Goal: Complete application form: Complete application form

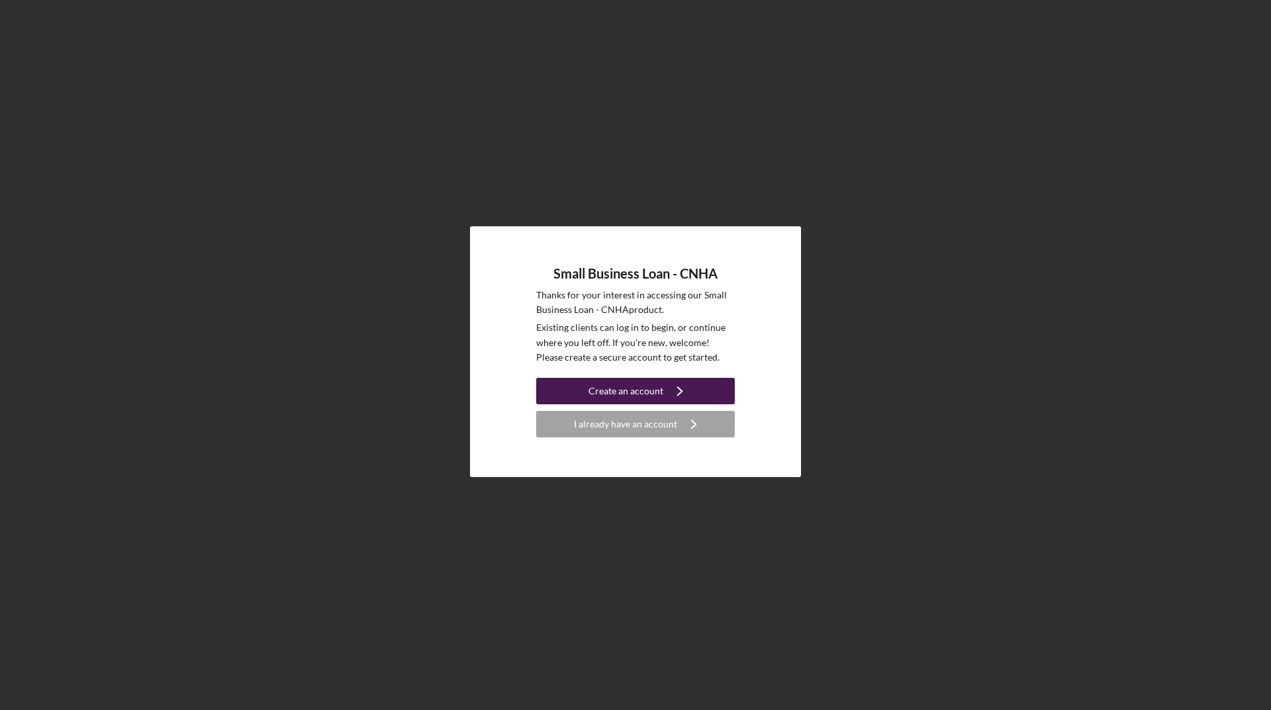
click at [647, 394] on div "Create an account" at bounding box center [625, 391] width 75 height 26
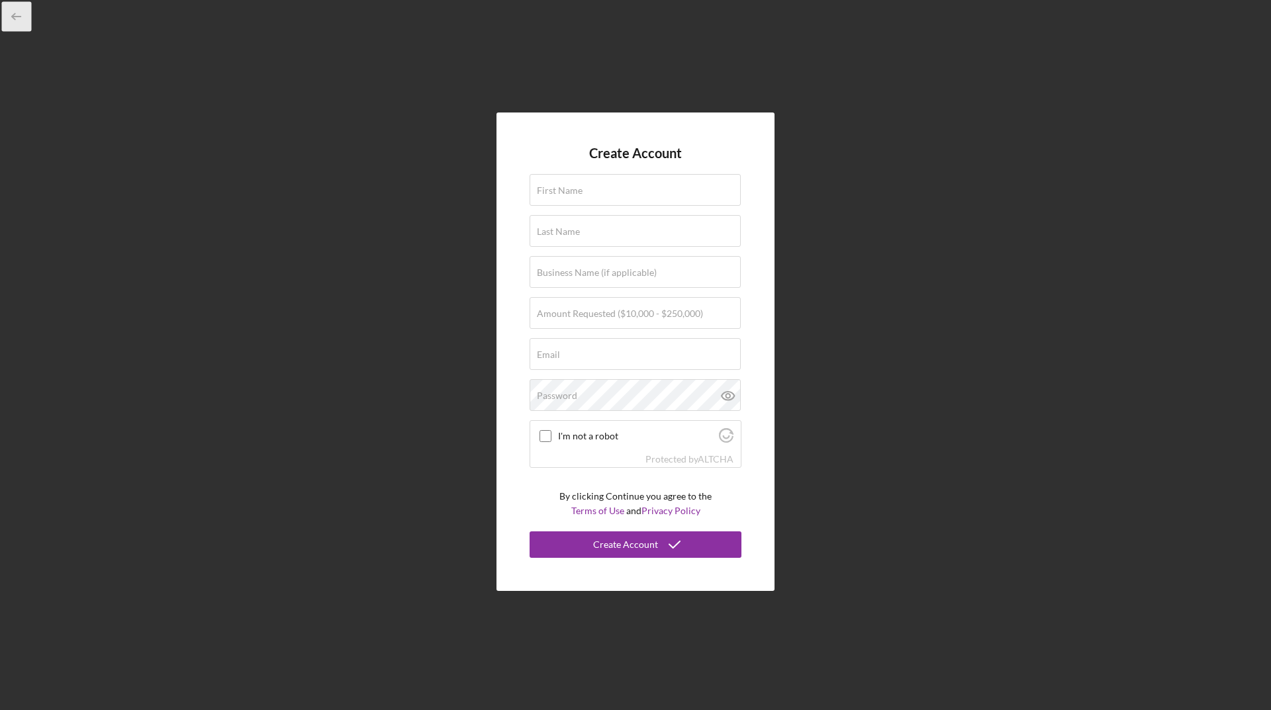
click at [21, 19] on icon "button" at bounding box center [17, 17] width 30 height 30
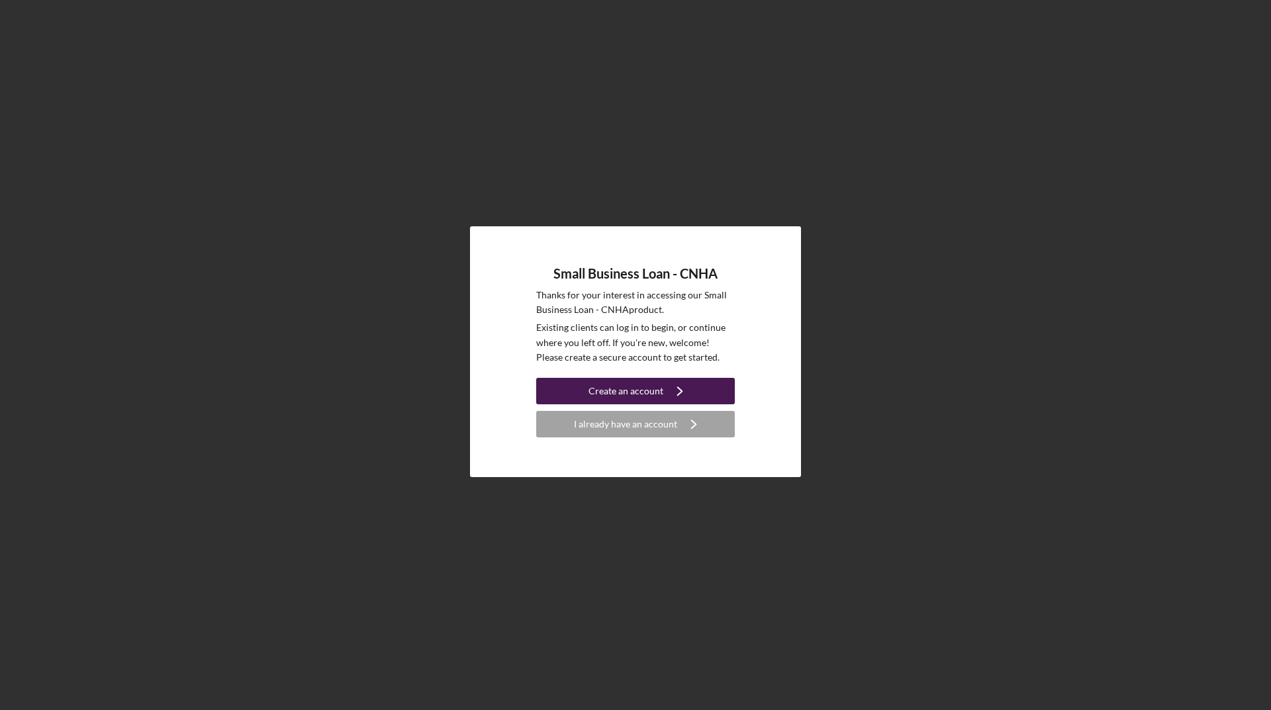
click at [676, 395] on icon "Icon/Navigate" at bounding box center [679, 391] width 33 height 33
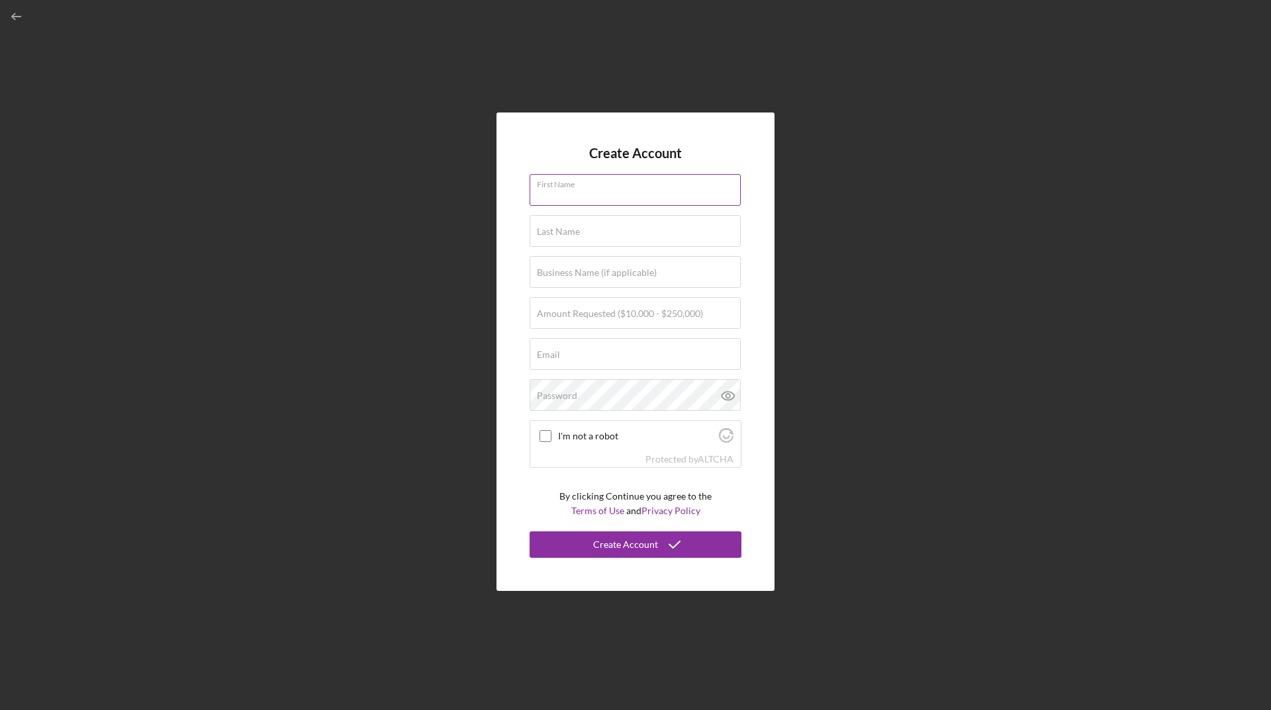
click at [657, 185] on div "First Name" at bounding box center [635, 190] width 212 height 33
type input "Kaohu"
type input "Oliveira"
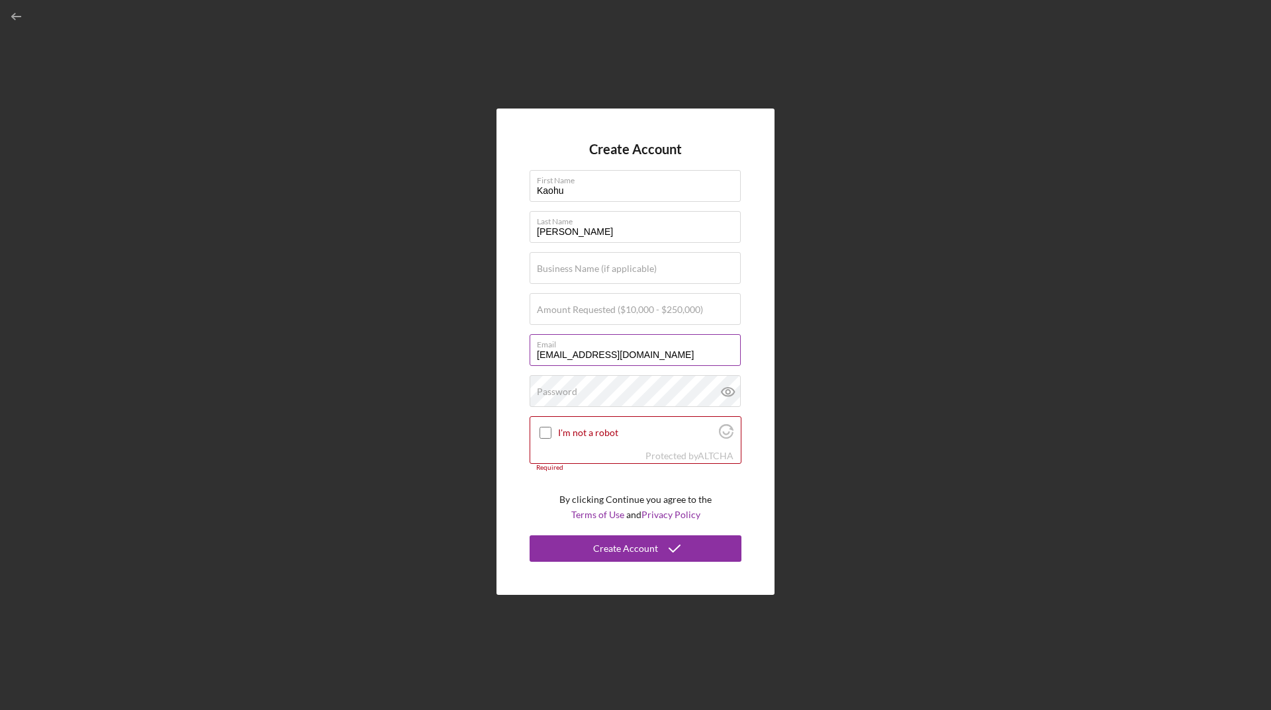
click at [662, 357] on input "kaohujames@gmail.com" at bounding box center [634, 350] width 211 height 32
type input "k"
type input "kj@kaohujames.com"
click at [619, 265] on label "Business Name (if applicable)" at bounding box center [597, 268] width 120 height 11
click at [619, 265] on input "Business Name (if applicable)" at bounding box center [634, 268] width 211 height 32
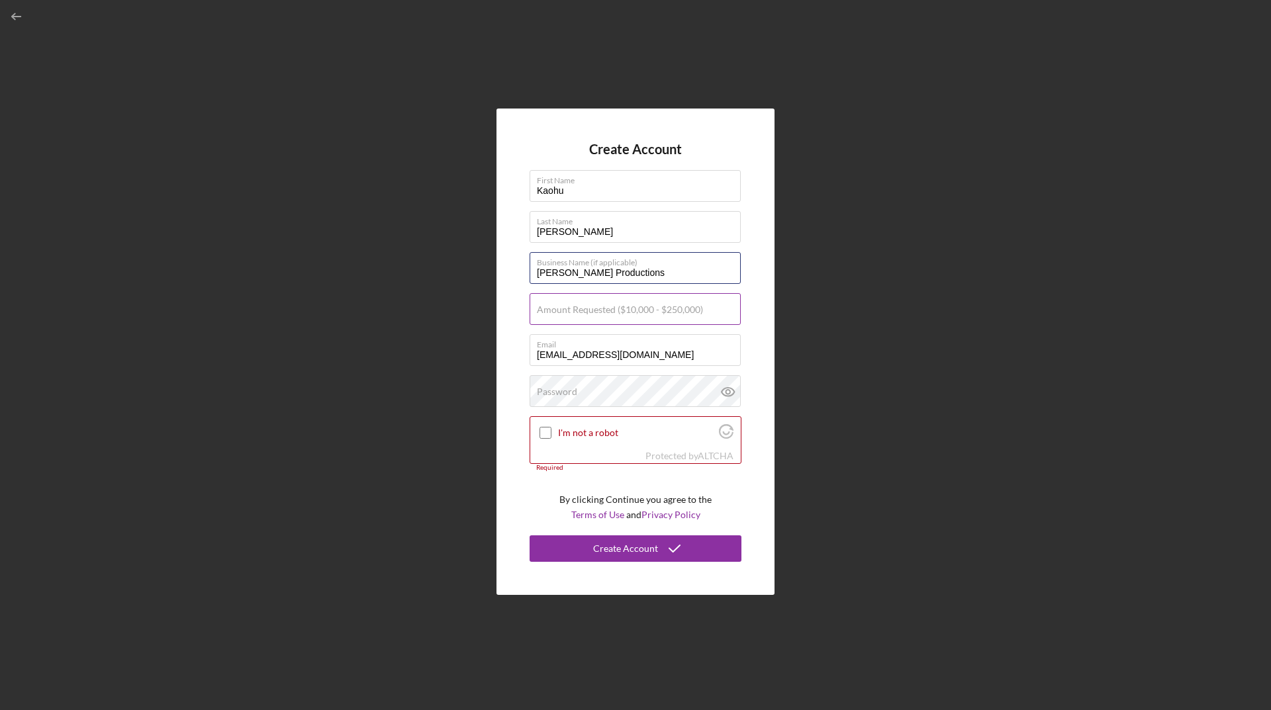
type input "Kaohu James Productions"
click at [613, 316] on input "Amount Requested ($10,000 - $250,000)" at bounding box center [634, 309] width 211 height 32
type input "$5,000"
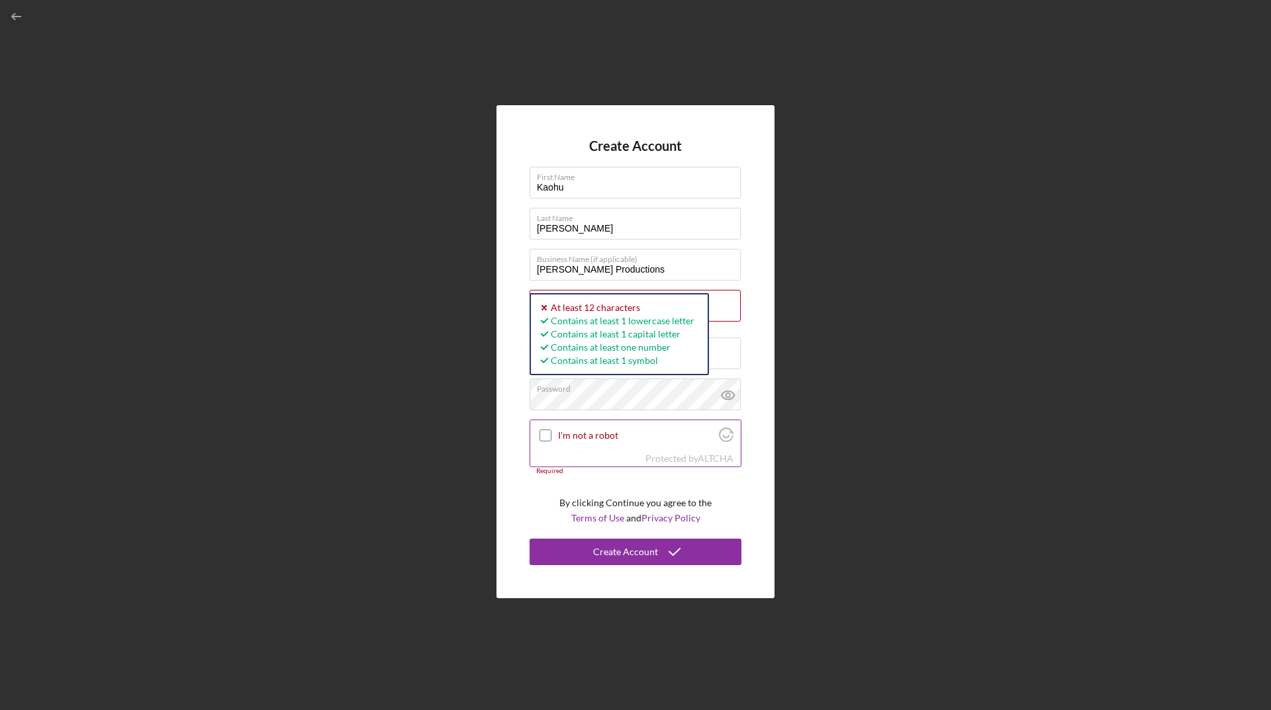
click at [549, 435] on input "I'm not a robot" at bounding box center [545, 436] width 12 height 12
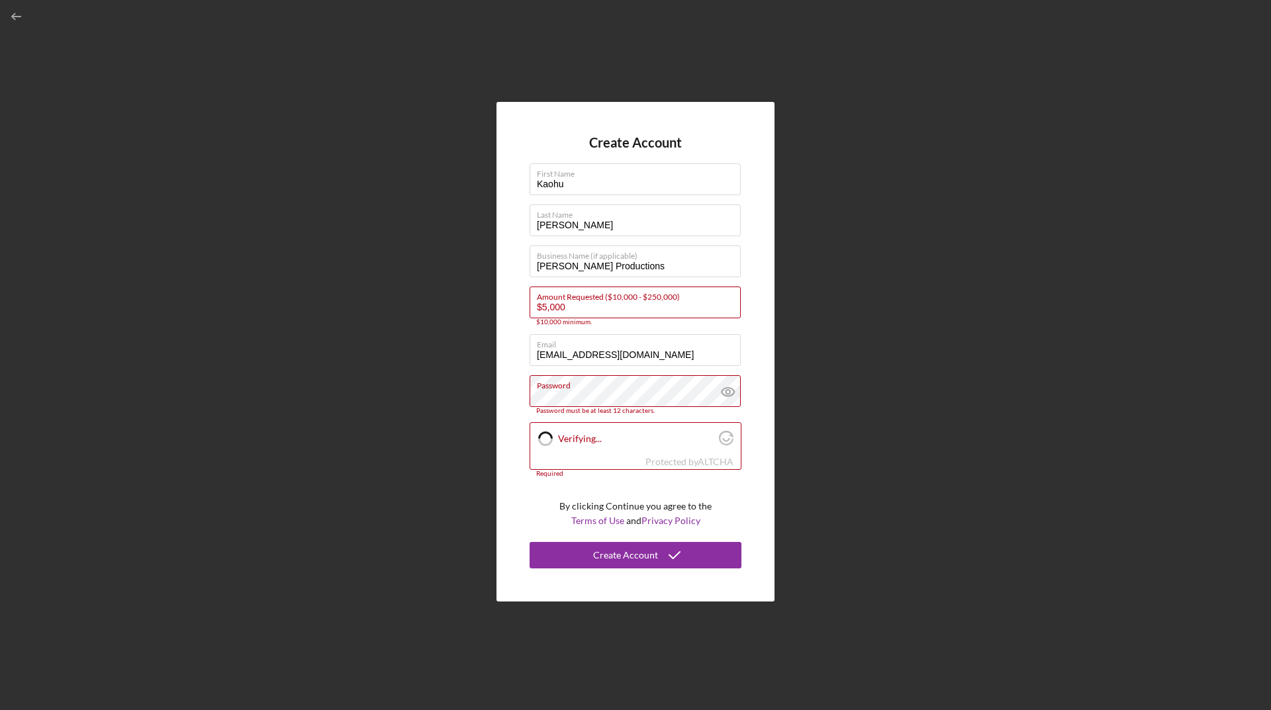
checkbox input "true"
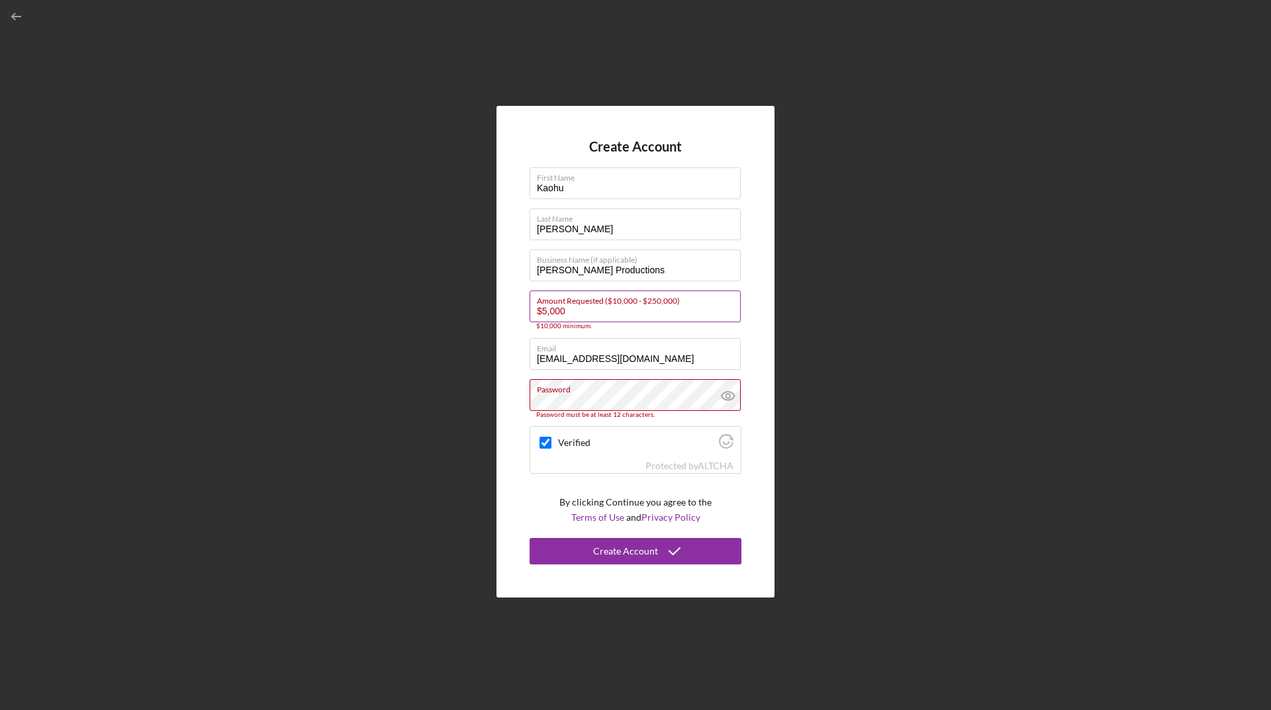
click at [574, 310] on input "$5,000" at bounding box center [634, 307] width 211 height 32
type input "$5"
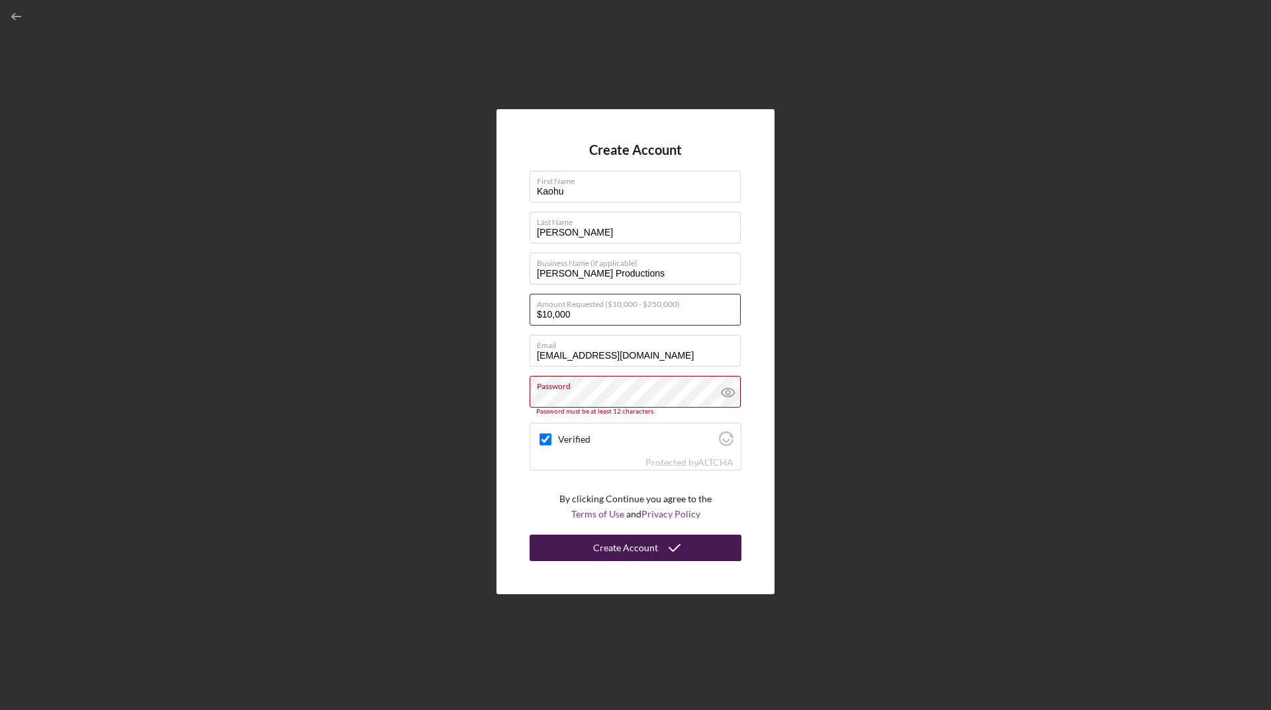
type input "$10,000"
click at [678, 547] on icon "submit" at bounding box center [674, 547] width 33 height 33
click at [591, 552] on button "Create Account" at bounding box center [635, 548] width 212 height 26
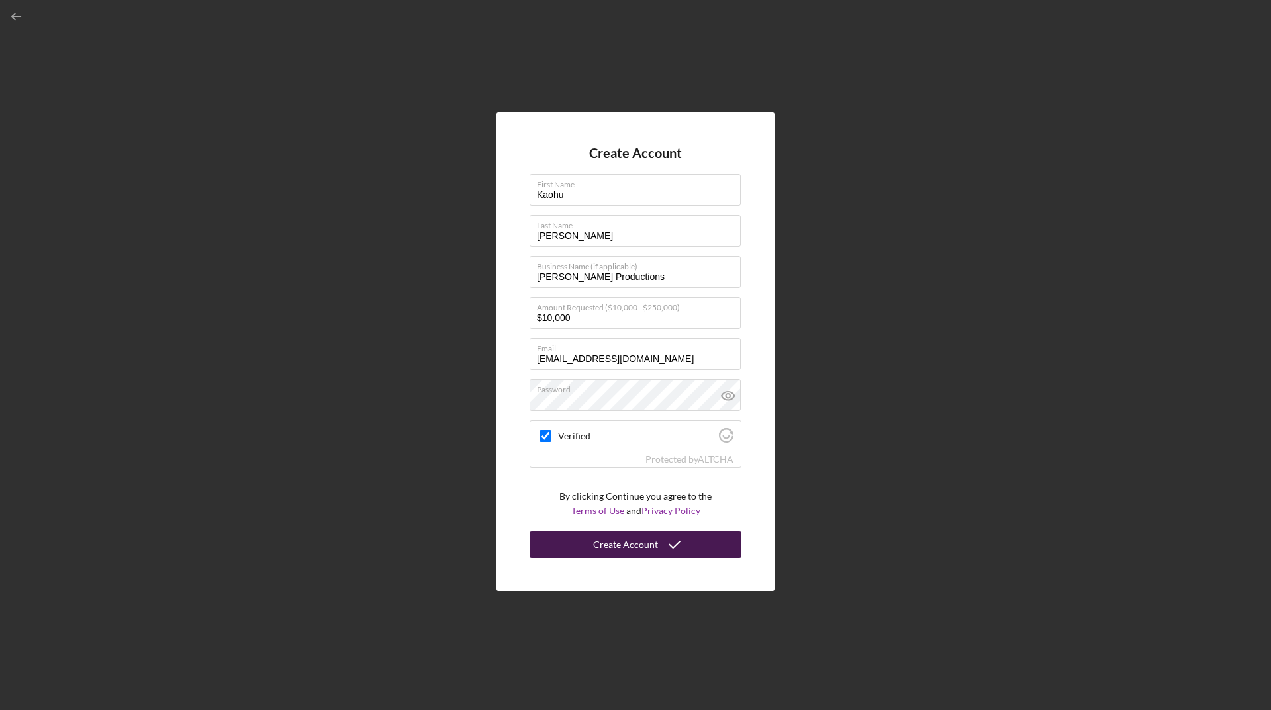
click at [639, 549] on div "Create Account" at bounding box center [625, 544] width 65 height 26
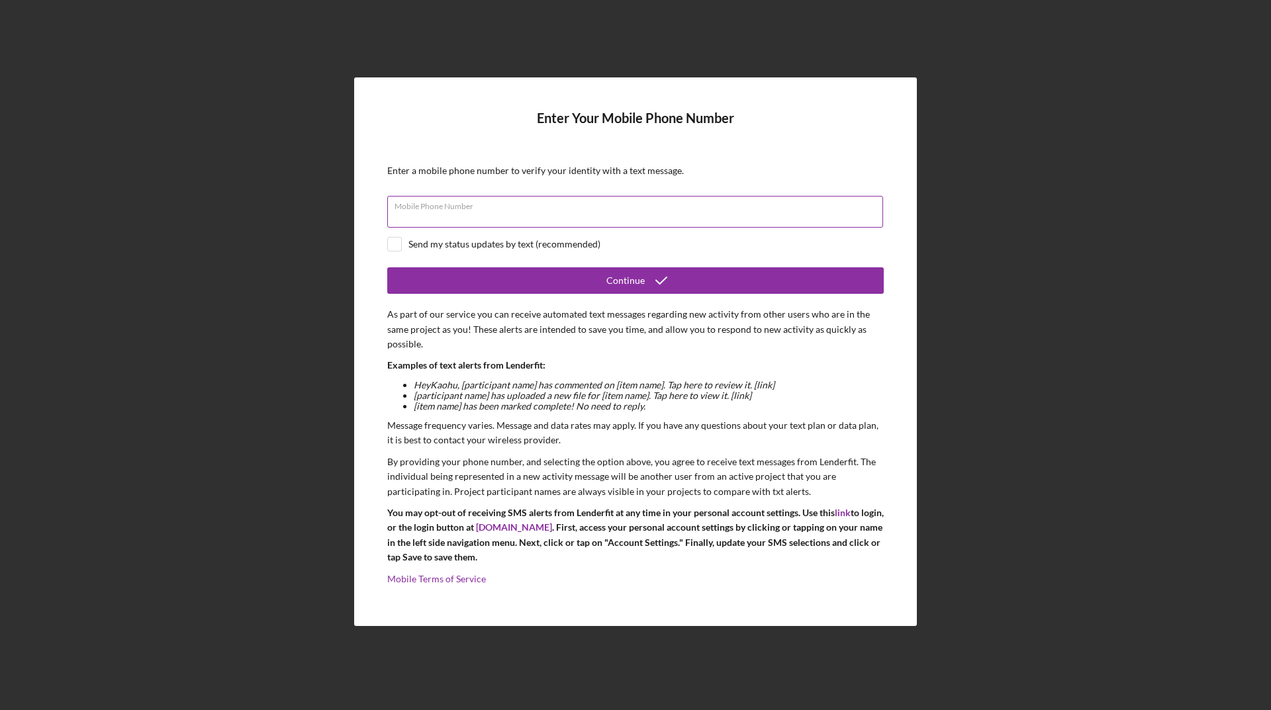
click at [512, 204] on div "Mobile Phone Number" at bounding box center [635, 212] width 496 height 33
type input "(1##) ###-####"
type input "(808) 936-6636"
click at [394, 242] on input "checkbox" at bounding box center [394, 244] width 13 height 13
checkbox input "true"
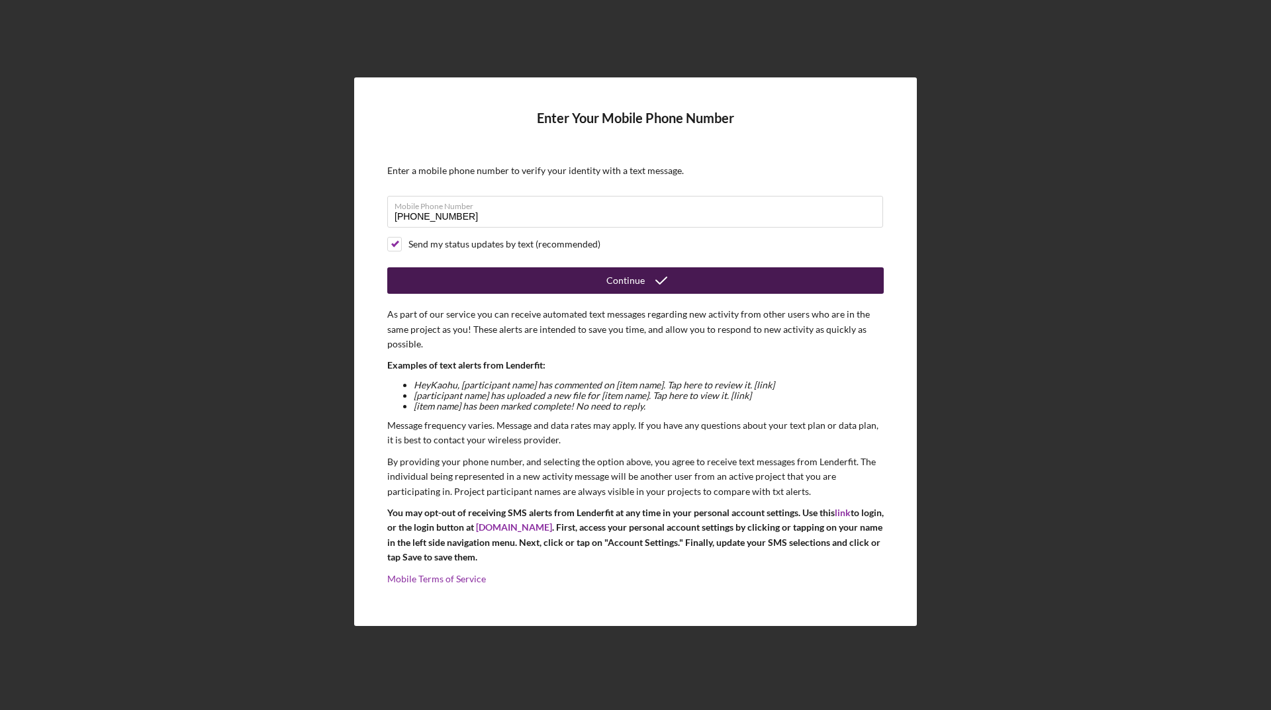
click at [709, 282] on button "Continue" at bounding box center [635, 280] width 496 height 26
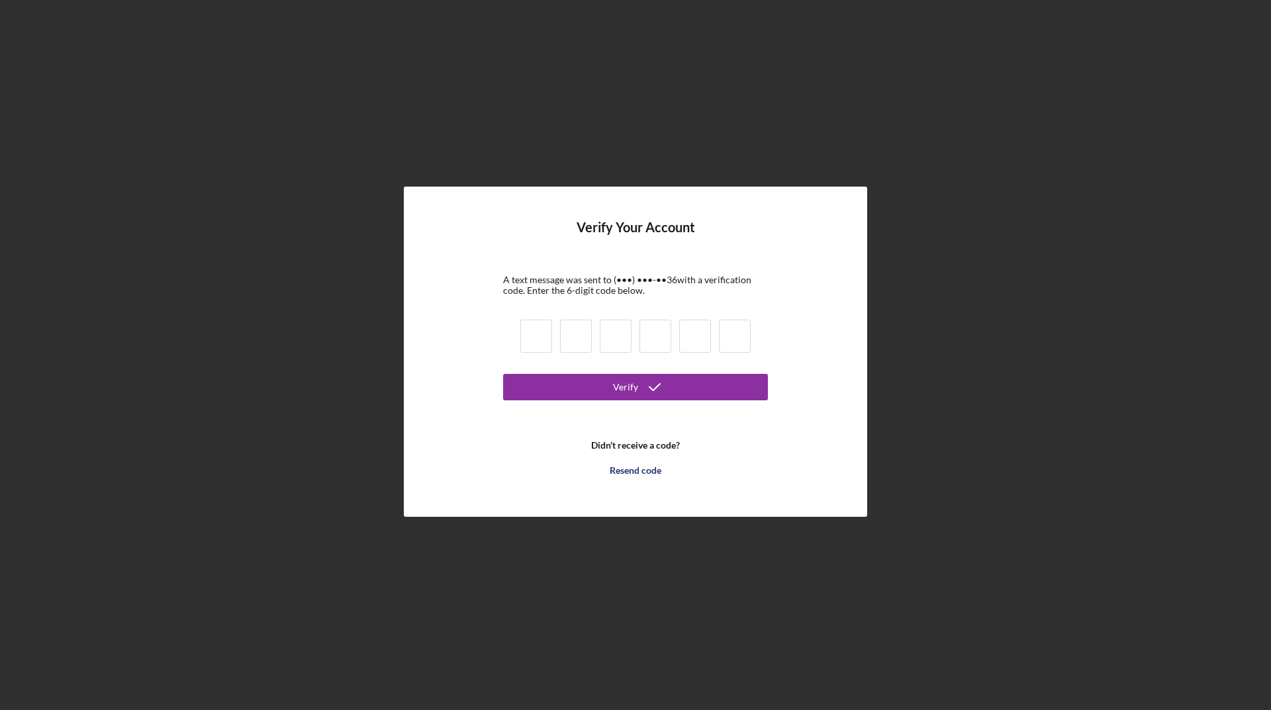
click at [529, 343] on input at bounding box center [536, 336] width 32 height 33
type input "5"
type input "7"
type input "6"
type input "0"
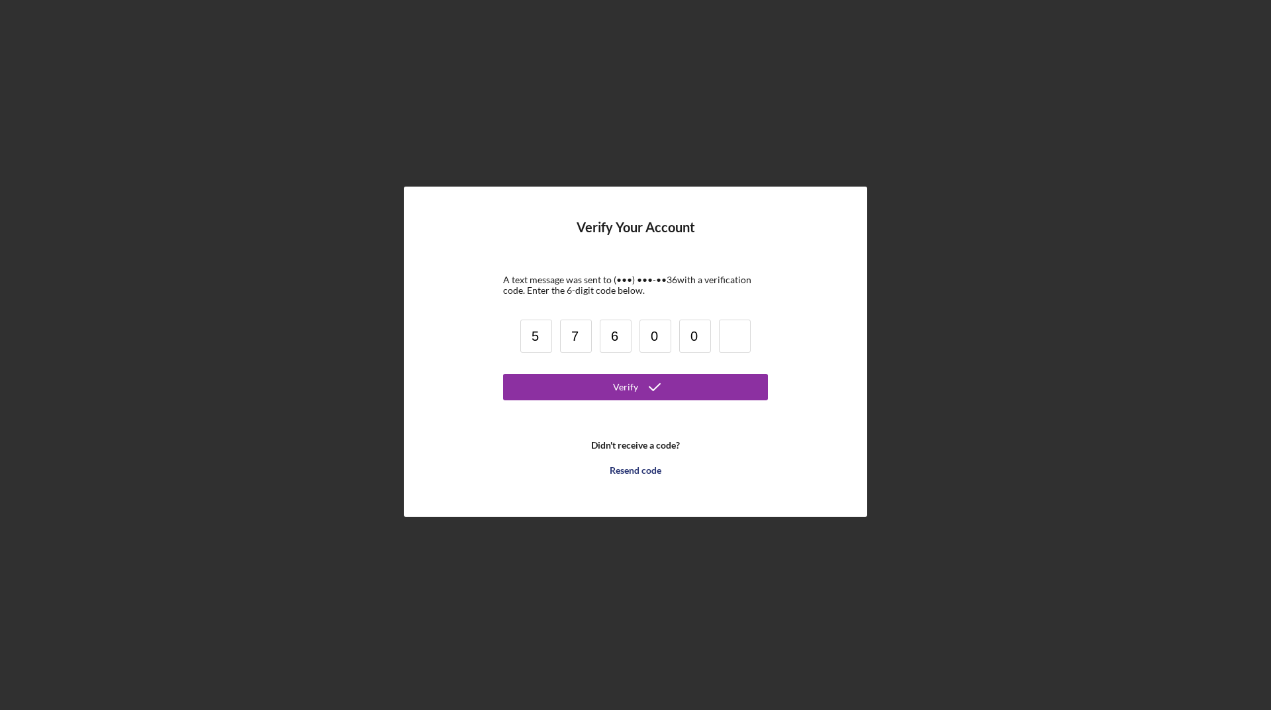
type input "0"
type input "7"
click at [548, 380] on button "Verify" at bounding box center [635, 387] width 265 height 26
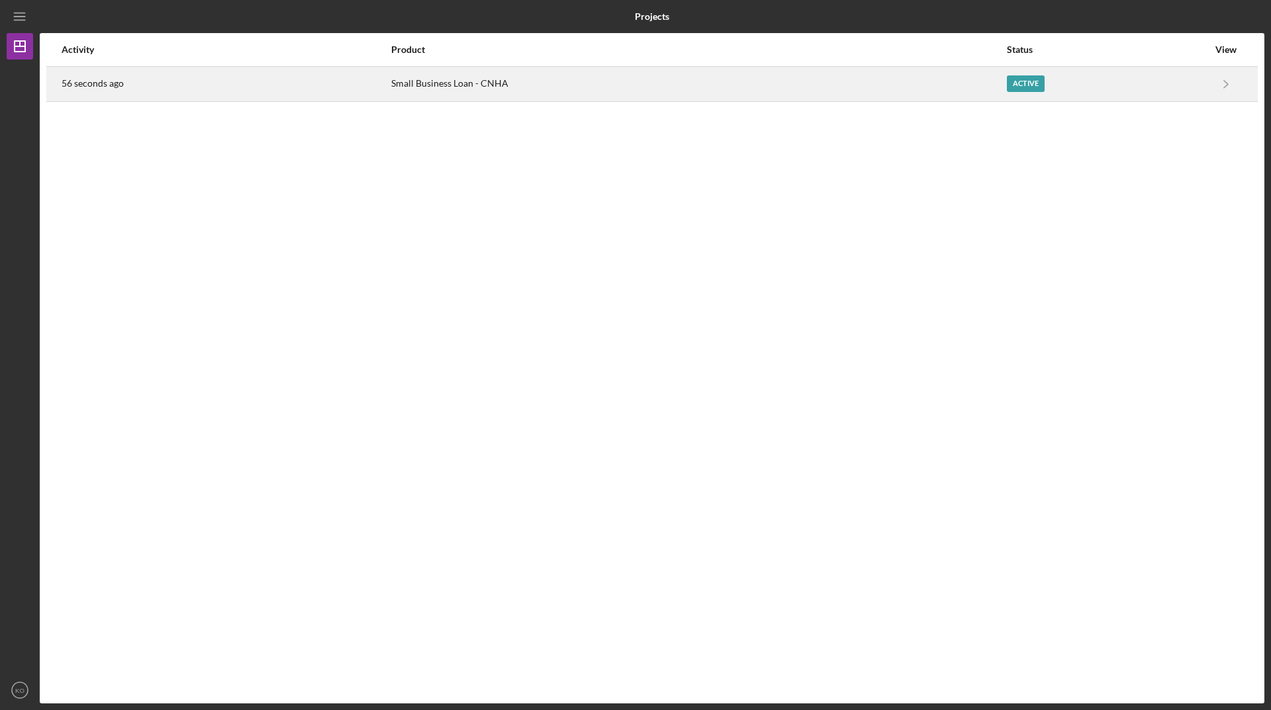
click at [461, 81] on div "Small Business Loan - CNHA" at bounding box center [697, 84] width 613 height 33
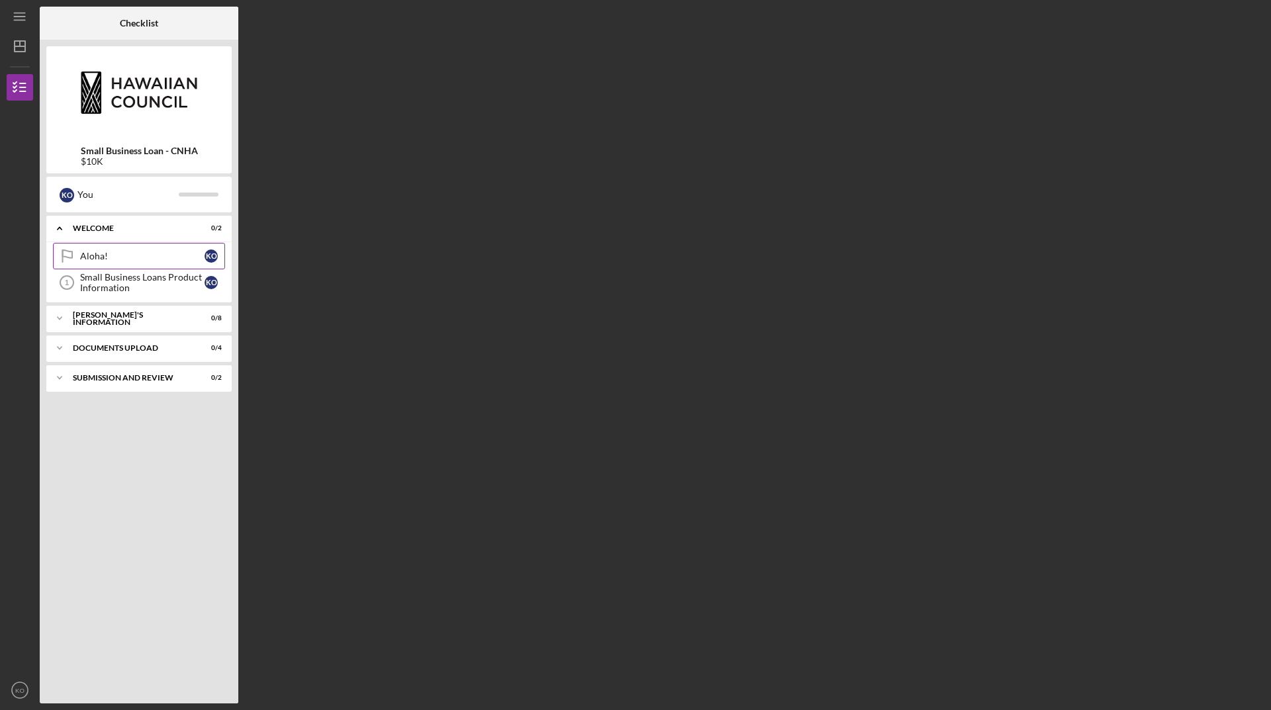
click at [87, 261] on div "Aloha!" at bounding box center [142, 256] width 124 height 11
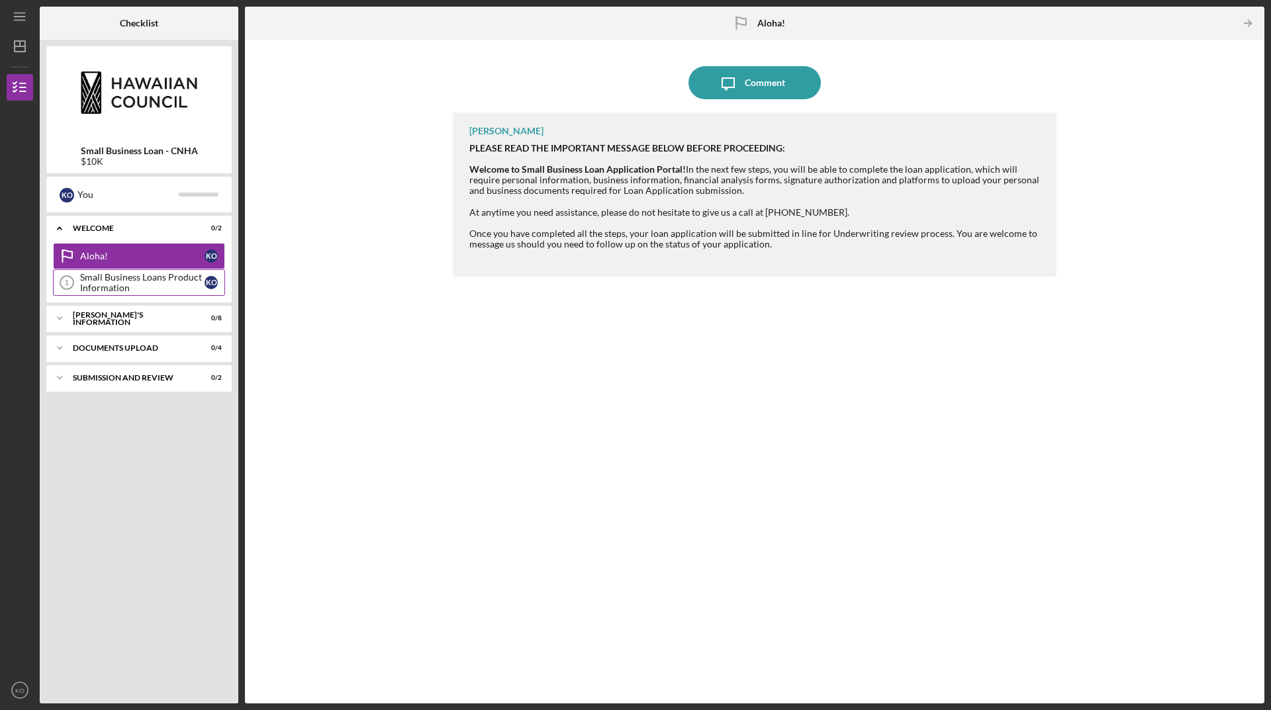
click at [120, 281] on div "Small Business Loans Product Information" at bounding box center [142, 282] width 124 height 21
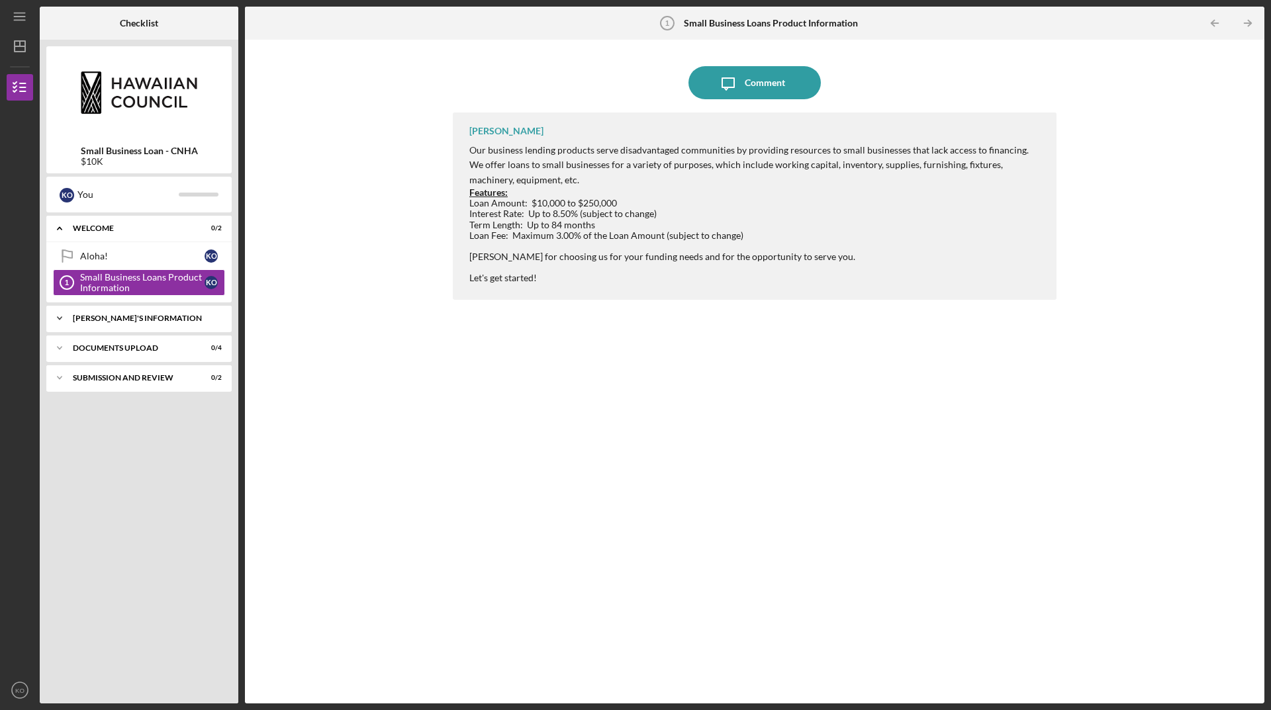
click at [142, 323] on div "Icon/Expander BORROWER'S INFORMATION 0 / 8" at bounding box center [138, 318] width 185 height 26
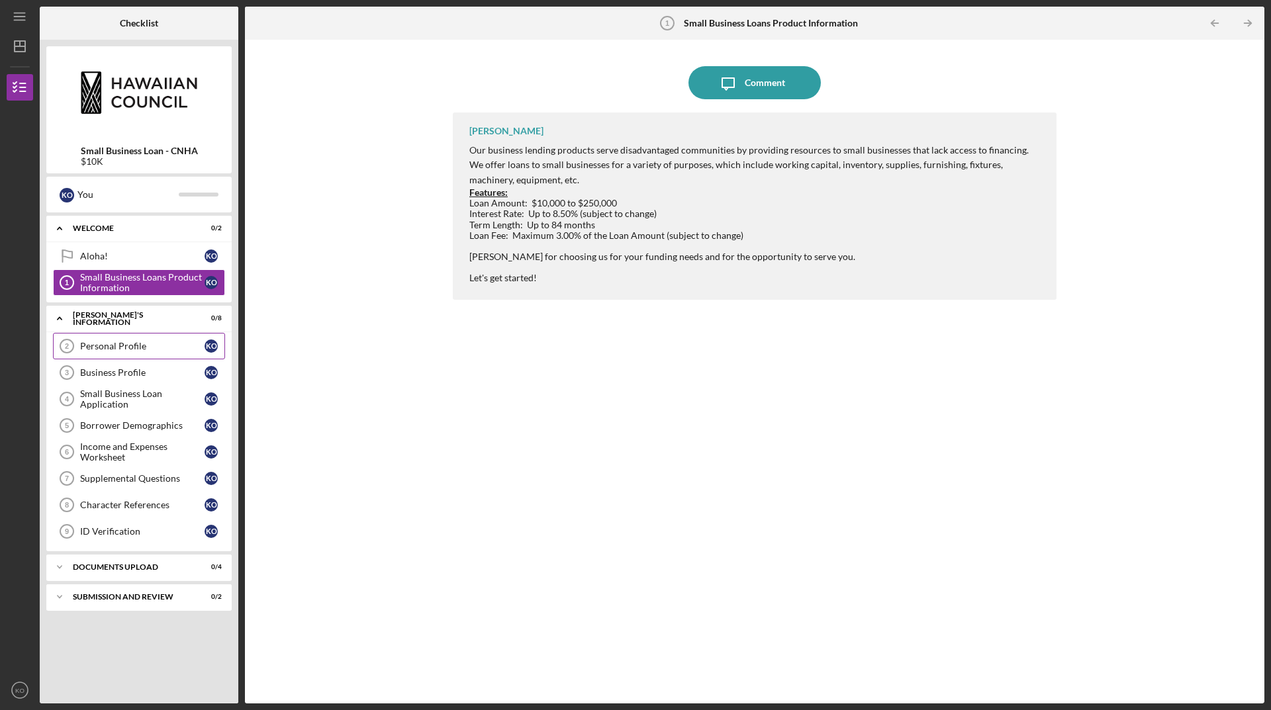
click at [128, 350] on div "Personal Profile" at bounding box center [142, 346] width 124 height 11
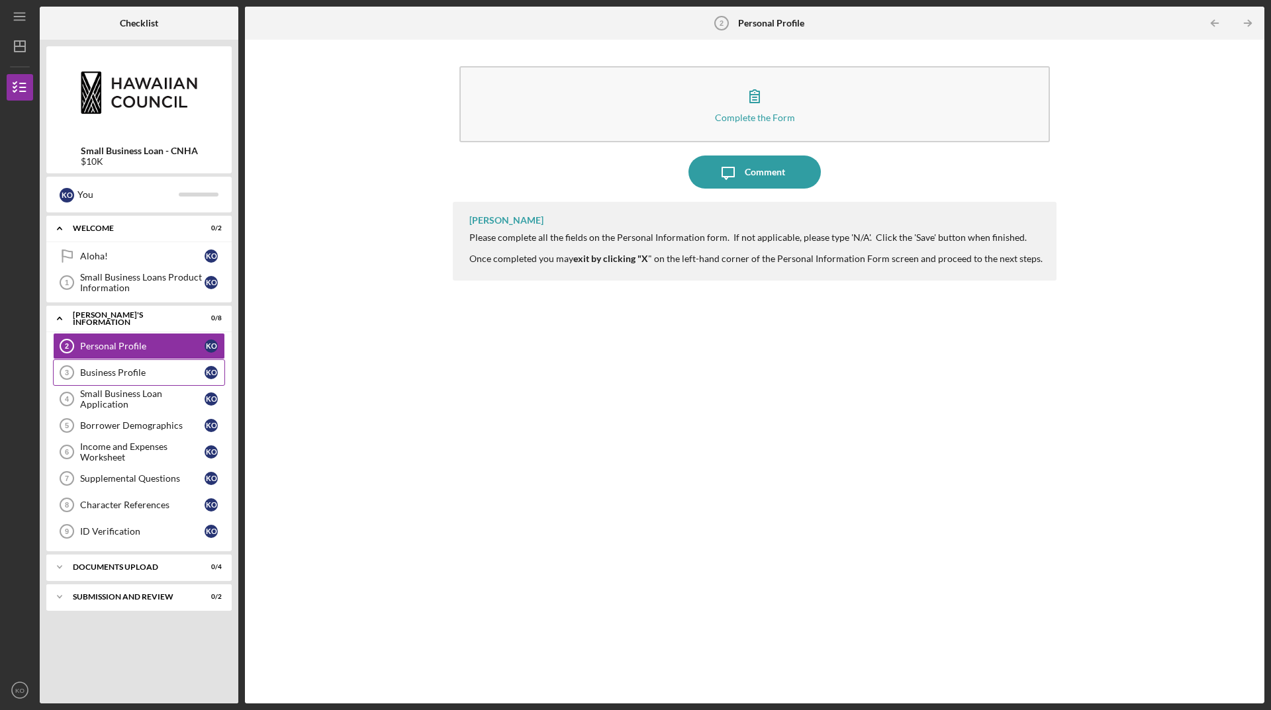
click at [125, 371] on div "Business Profile" at bounding box center [142, 372] width 124 height 11
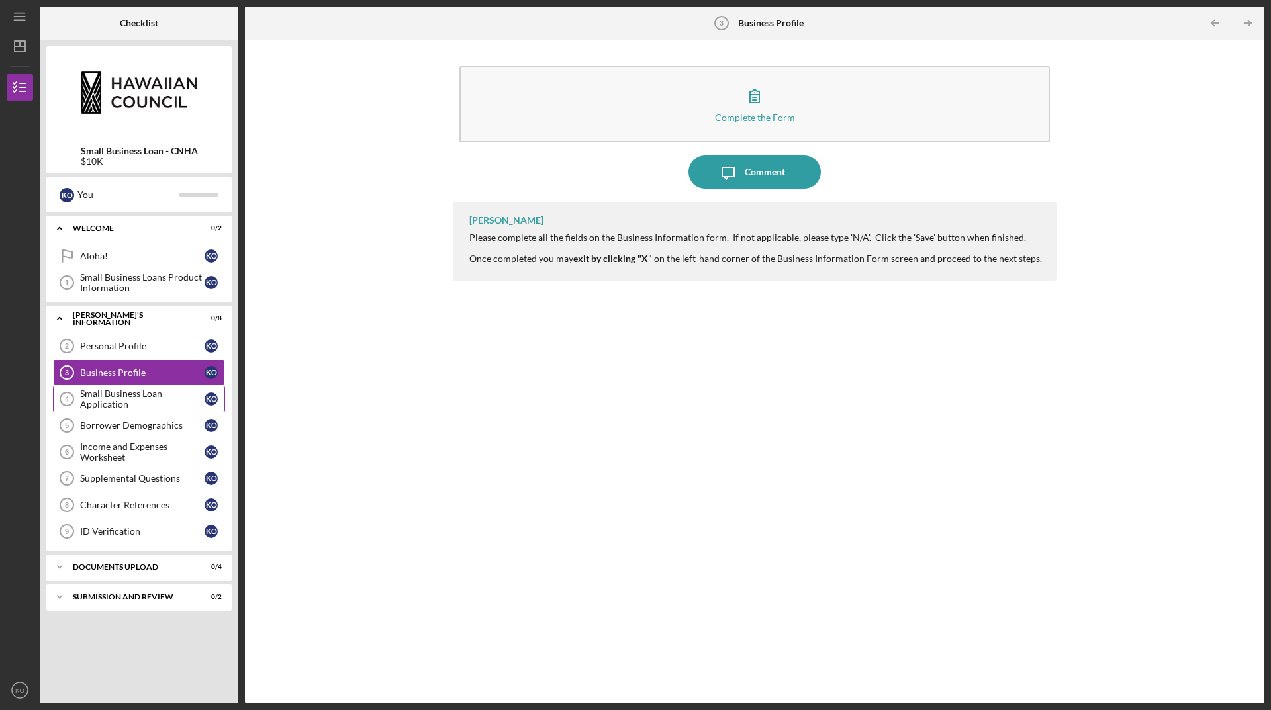
click at [150, 404] on div "Small Business Loan Application" at bounding box center [142, 398] width 124 height 21
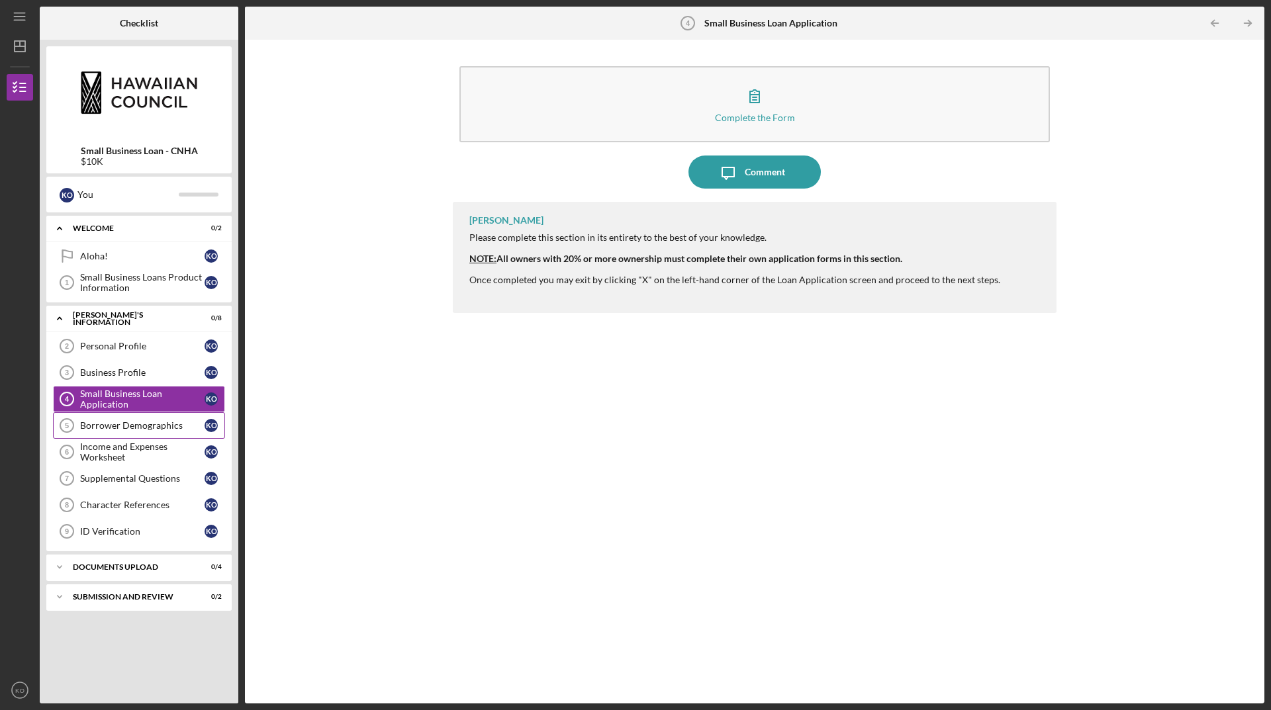
click at [140, 431] on link "Borrower Demographics 5 Borrower Demographics K O" at bounding box center [139, 425] width 172 height 26
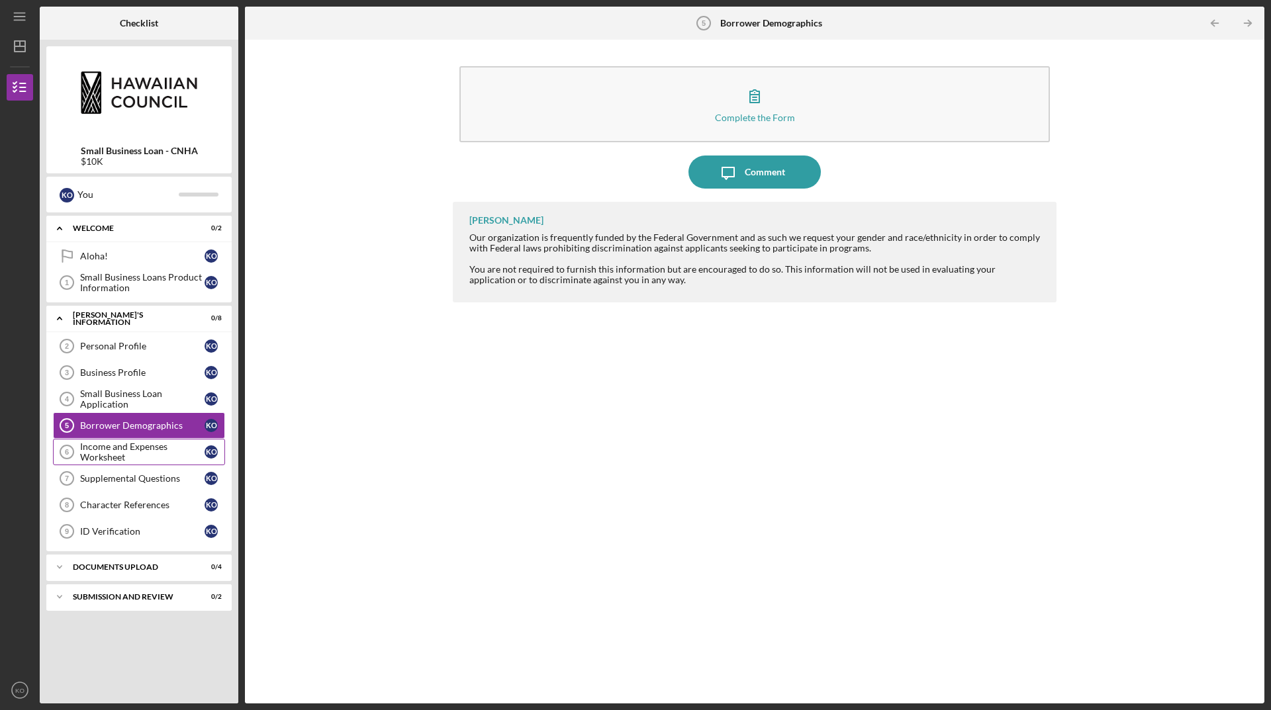
click at [147, 458] on div "Income and Expenses Worksheet" at bounding box center [142, 451] width 124 height 21
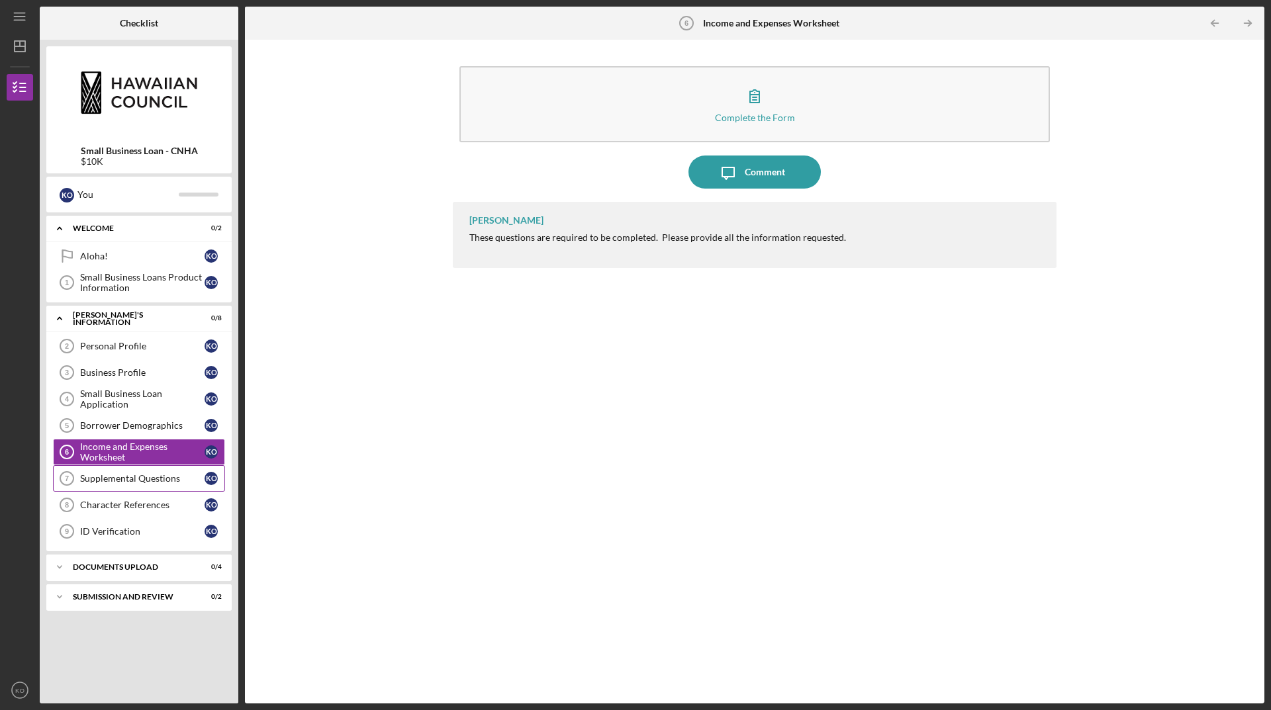
click at [148, 484] on link "Supplemental Questions 7 Supplemental Questions K O" at bounding box center [139, 478] width 172 height 26
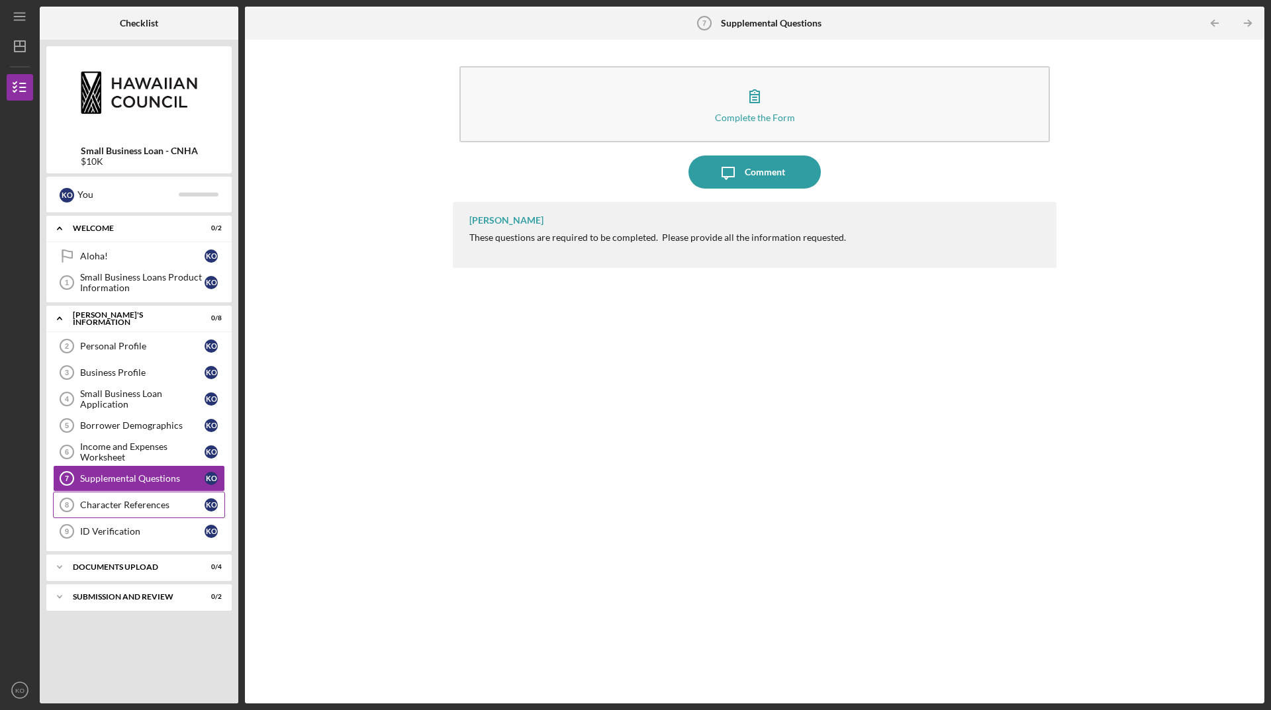
click at [146, 513] on link "Character References 8 Character References K O" at bounding box center [139, 505] width 172 height 26
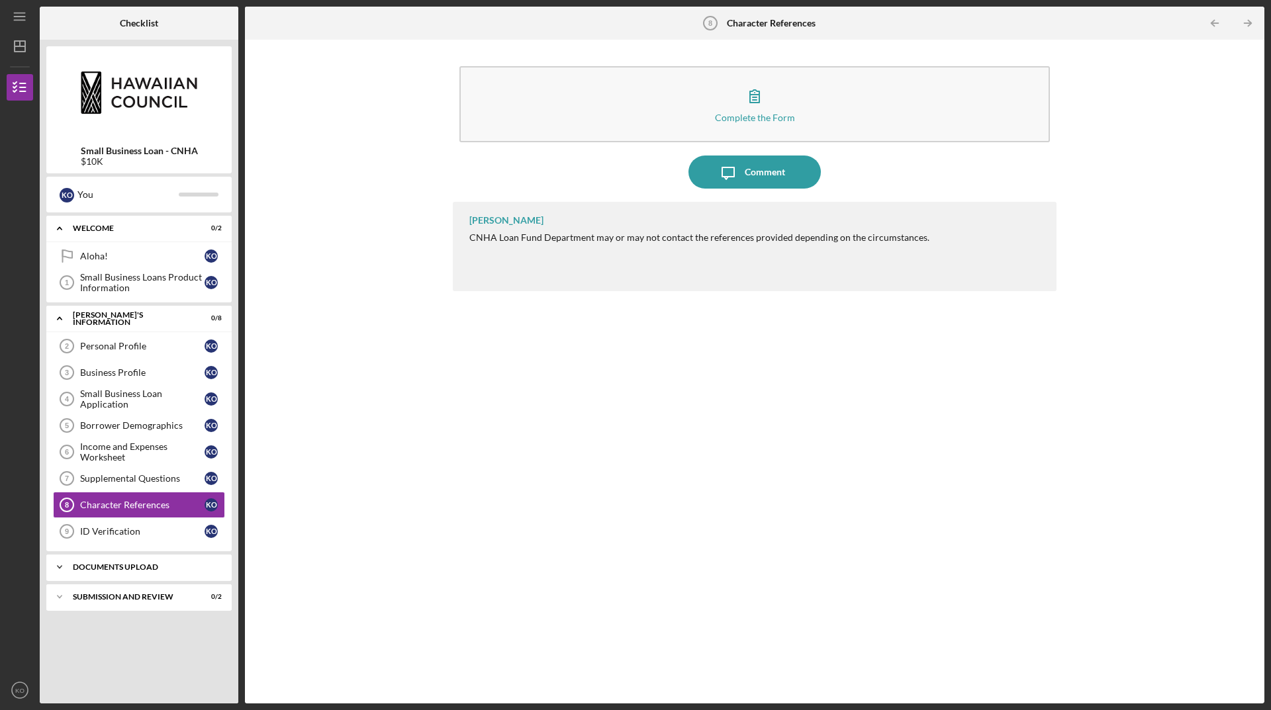
click at [126, 565] on div "DOCUMENTS UPLOAD" at bounding box center [144, 567] width 142 height 8
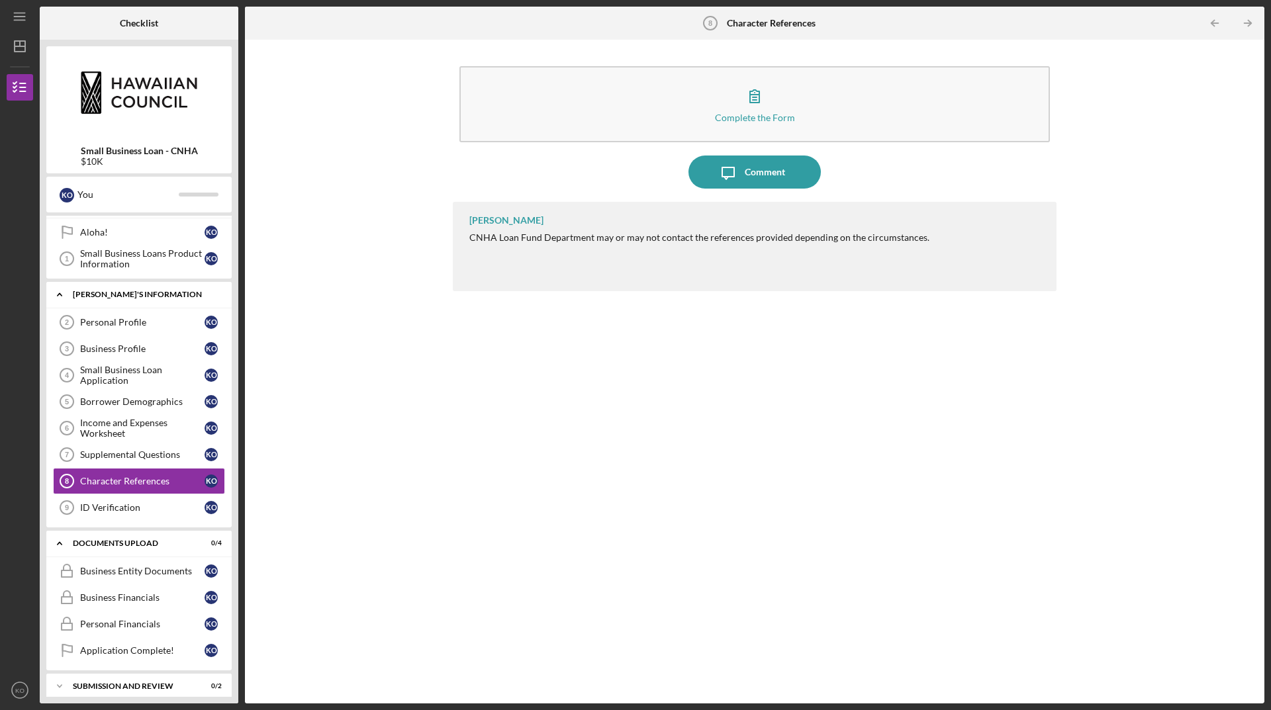
scroll to position [34, 0]
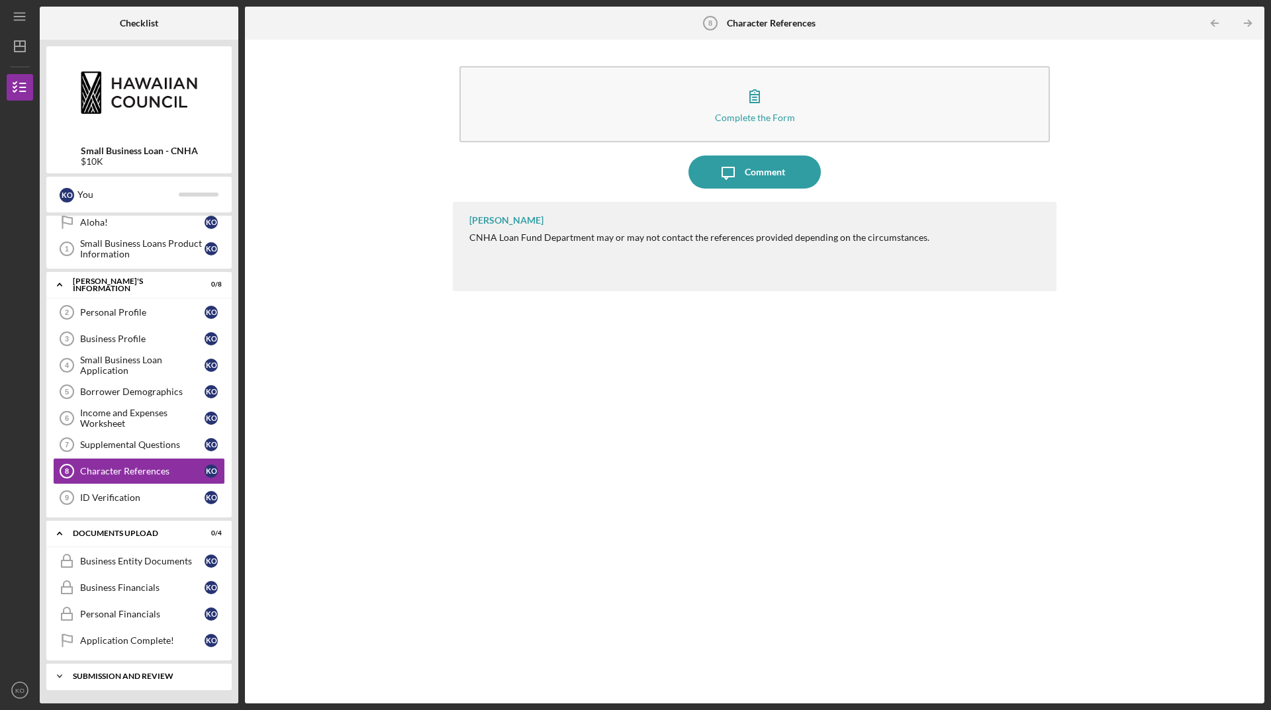
click at [78, 673] on div "SUBMISSION AND REVIEW" at bounding box center [144, 676] width 142 height 8
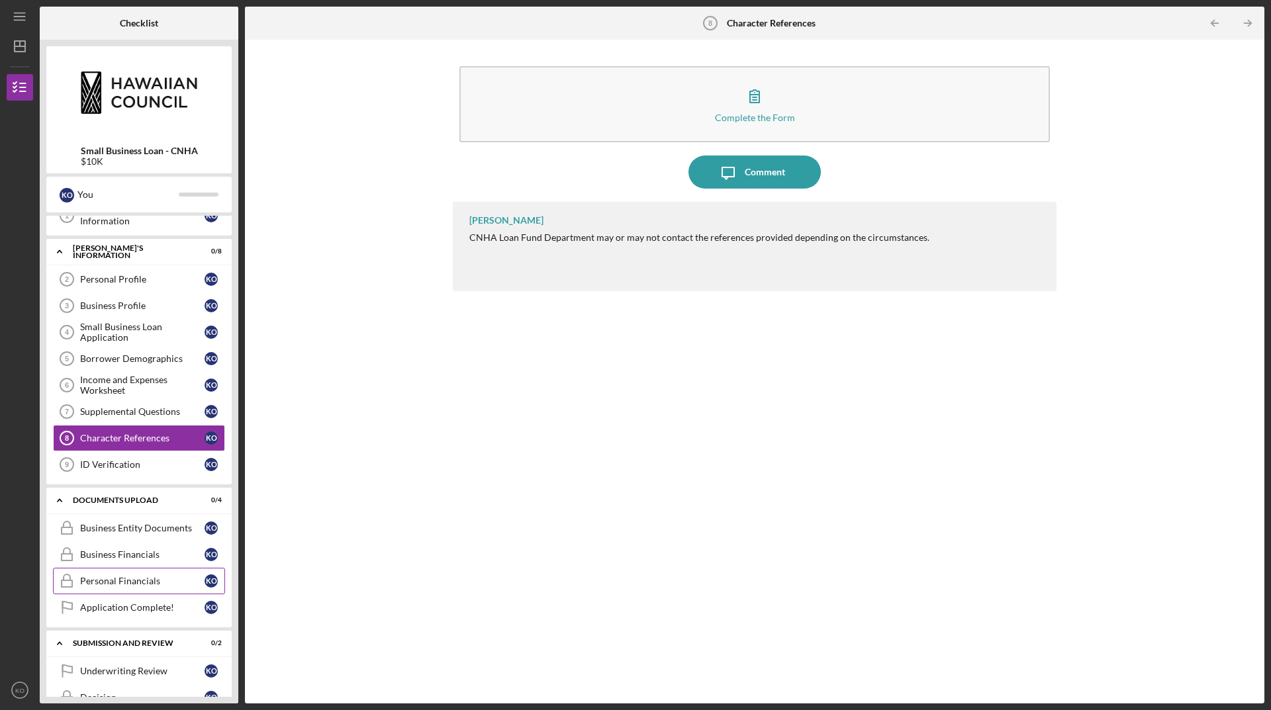
scroll to position [94, 0]
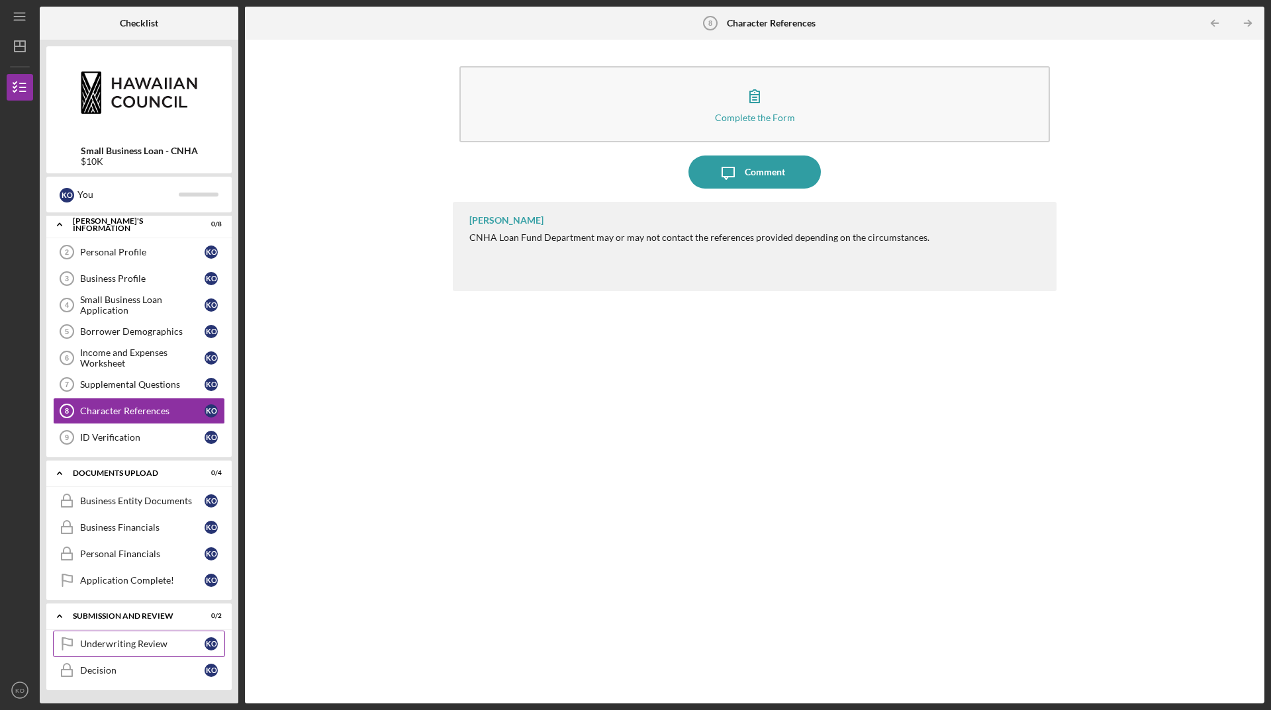
click at [119, 654] on link "Underwriting Review Underwriting Review K O" at bounding box center [139, 644] width 172 height 26
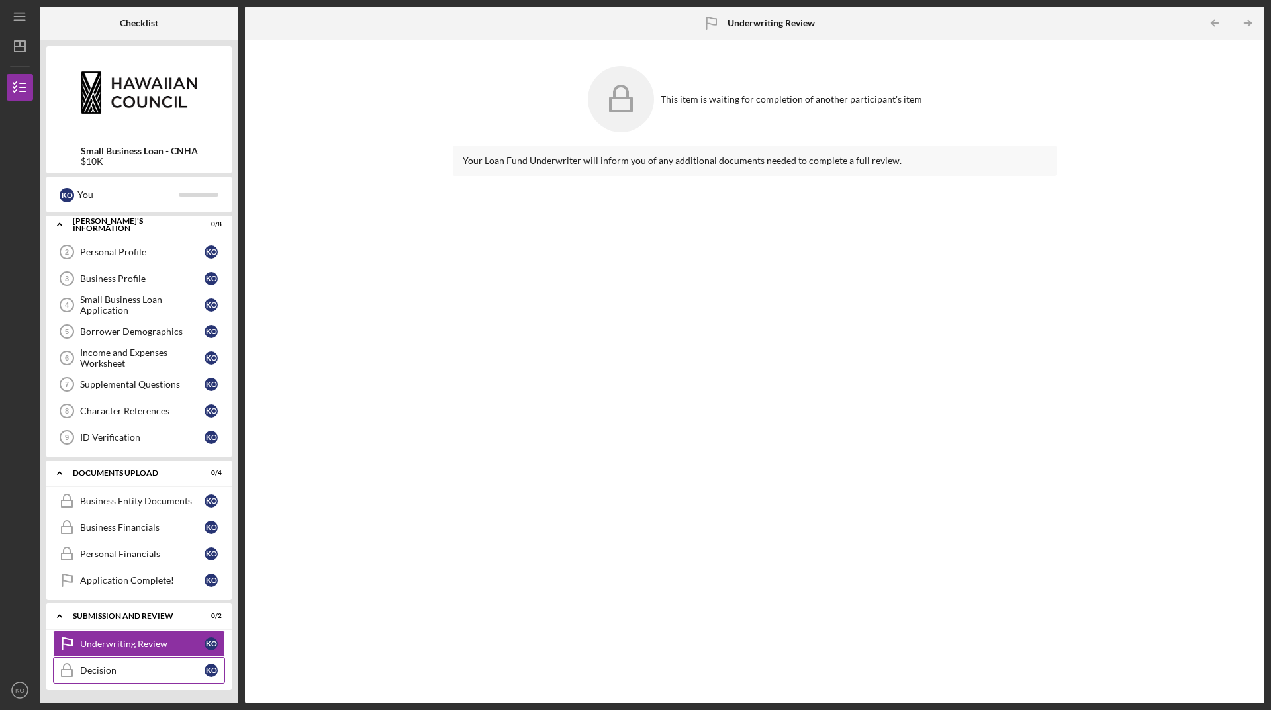
click at [113, 672] on div "Decision" at bounding box center [142, 670] width 124 height 11
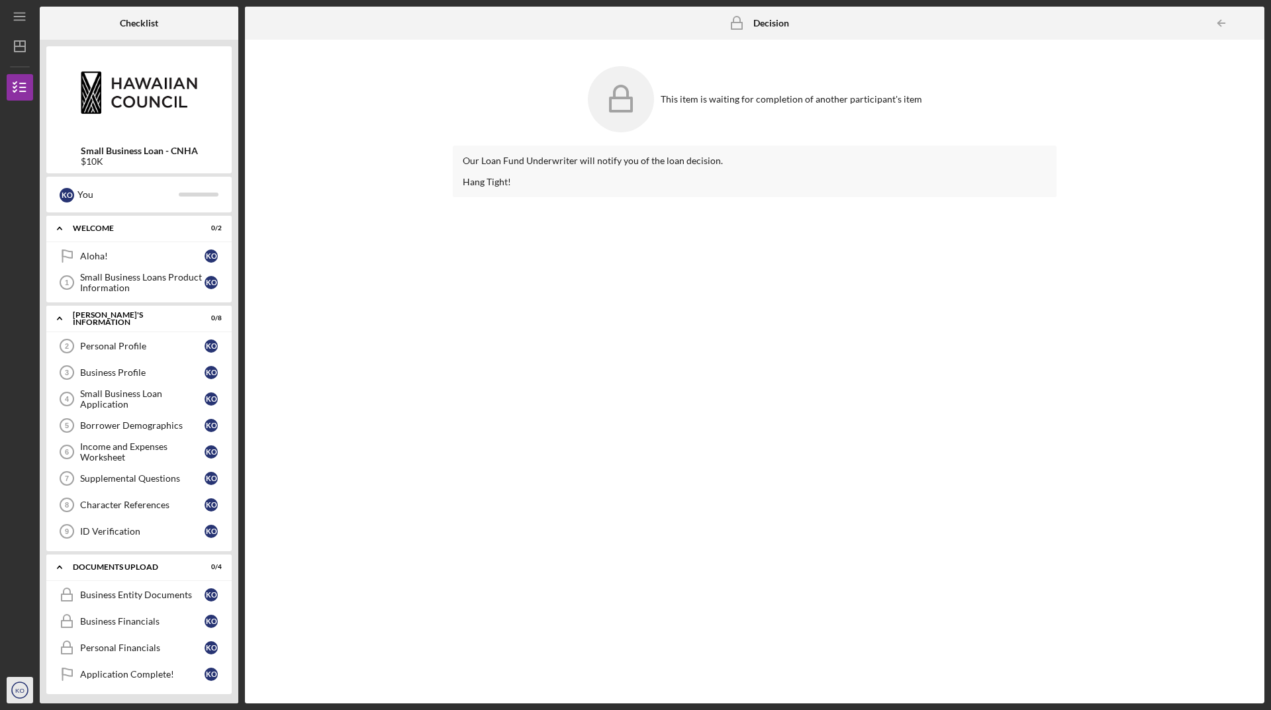
click at [24, 686] on icon "KO" at bounding box center [20, 690] width 26 height 33
click at [46, 631] on div "Account Settings" at bounding box center [80, 631] width 146 height 27
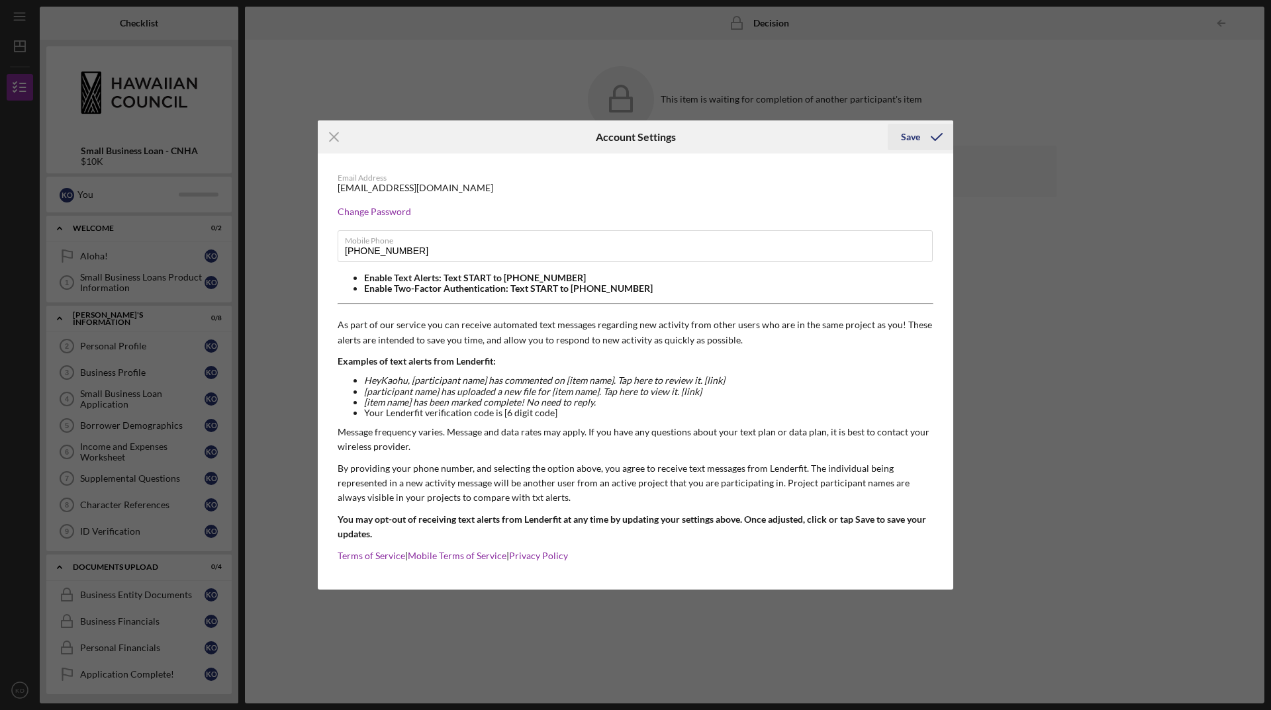
click at [917, 140] on div "Save" at bounding box center [910, 137] width 19 height 26
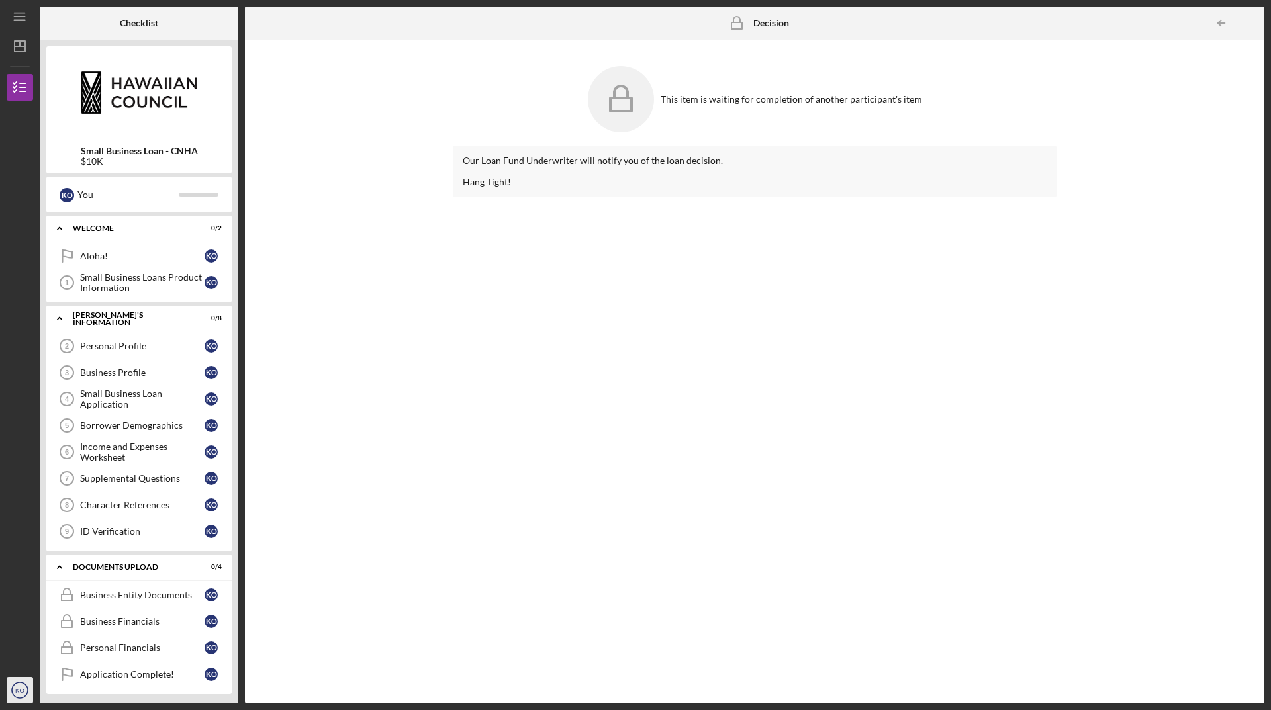
click at [20, 694] on text "KO" at bounding box center [19, 690] width 9 height 7
click at [35, 653] on link "Logout" at bounding box center [80, 658] width 146 height 27
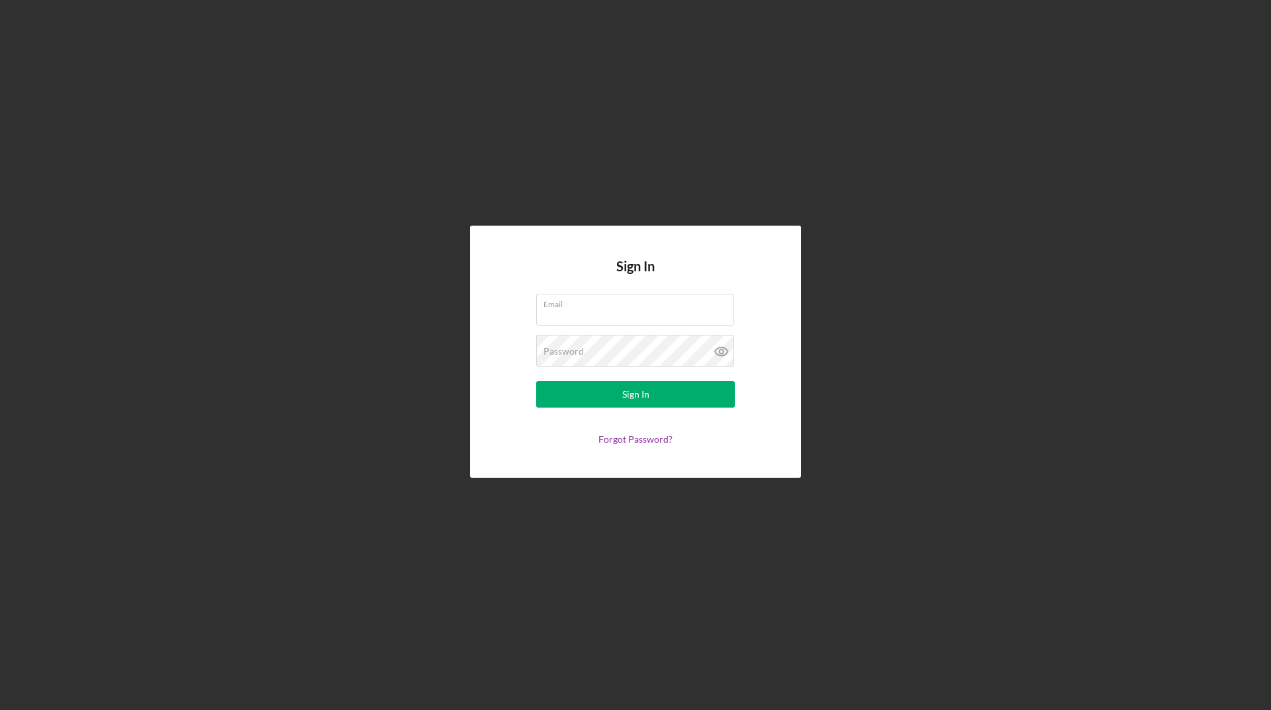
type input "kj@kaohujames.com"
